Goal: Transaction & Acquisition: Subscribe to service/newsletter

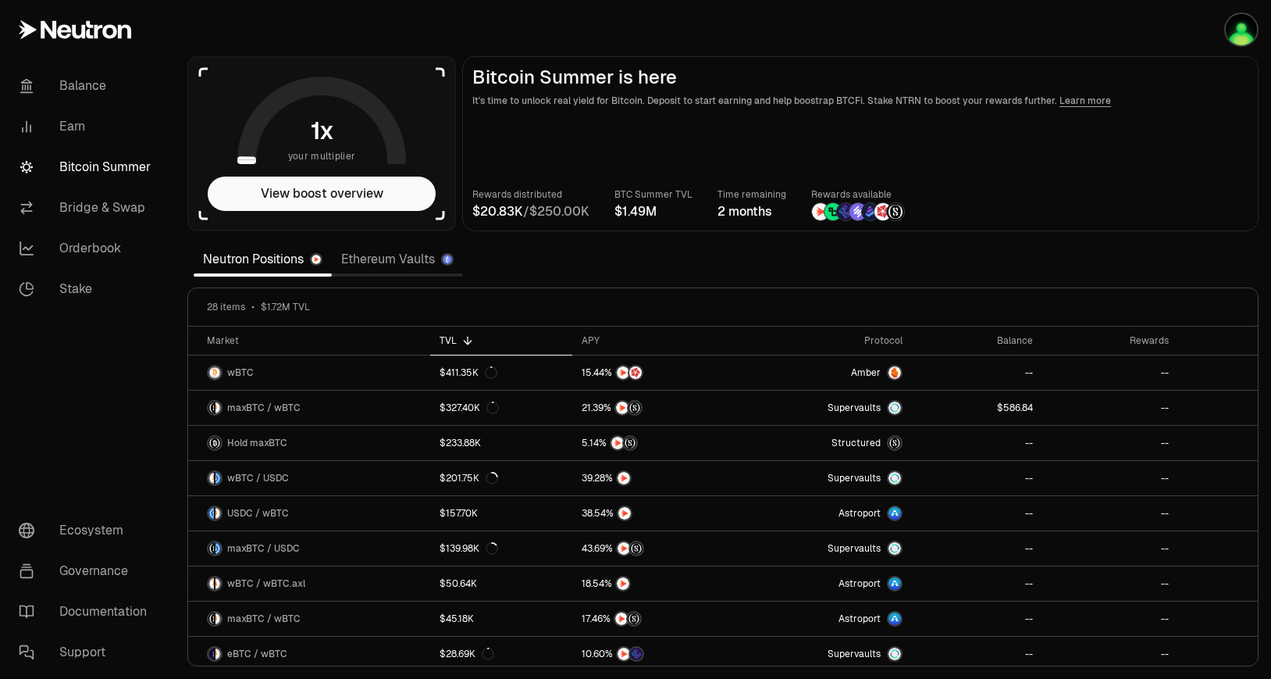
click at [440, 74] on icon at bounding box center [440, 71] width 9 height 9
click at [370, 201] on button "View boost overview" at bounding box center [322, 193] width 228 height 34
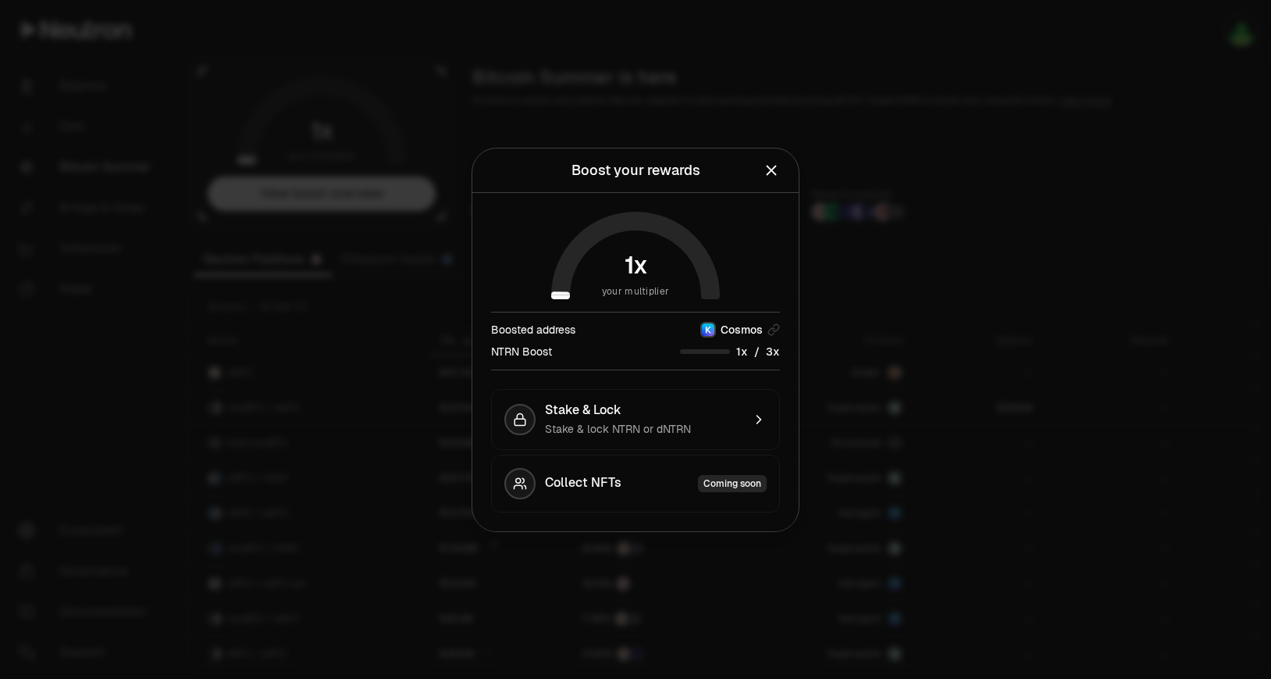
click at [774, 352] on span "x" at bounding box center [776, 351] width 7 height 11
click at [670, 427] on span "Stake & lock NTRN or dNTRN" at bounding box center [618, 429] width 146 height 14
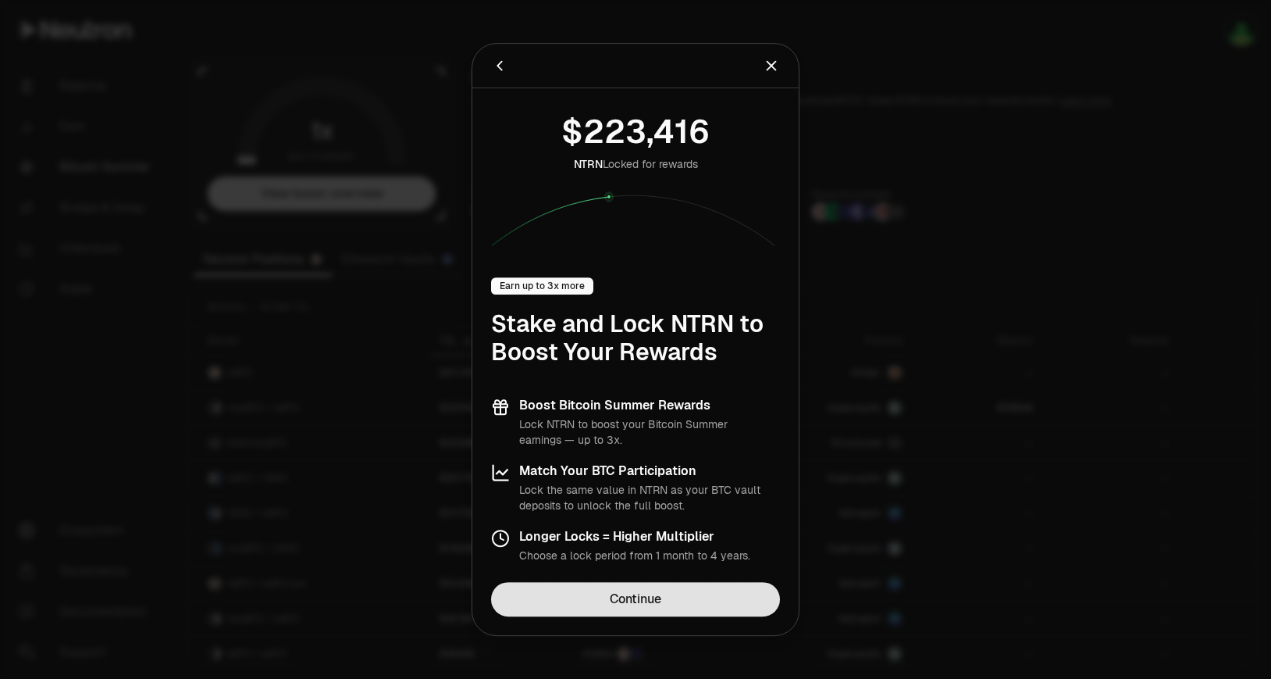
click at [686, 598] on link "Continue" at bounding box center [635, 599] width 289 height 34
